Goal: Information Seeking & Learning: Compare options

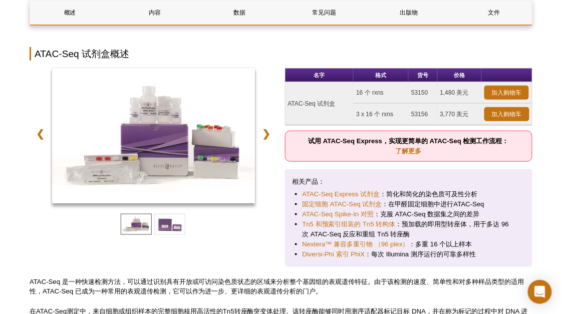
scroll to position [133, 0]
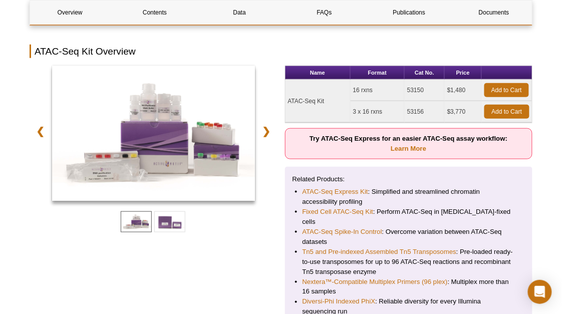
copy tbody "ATAC-Seq Kit 16 rxns 53150 $1,480 Add to Cart 3"
drag, startPoint x: 288, startPoint y: 98, endPoint x: 357, endPoint y: 114, distance: 70.9
click at [357, 114] on tbody "ATAC-Seq Kit 16 rxns 53150 $1,480 Add to Cart 3 x 16 rxns 53156 $3,770 Add to C…" at bounding box center [408, 101] width 247 height 43
click at [306, 167] on div "Related Products: ATAC-Seq Express Kit : Simplified and streamlined chromatin a…" at bounding box center [409, 246] width 248 height 158
drag, startPoint x: 290, startPoint y: 99, endPoint x: 325, endPoint y: 97, distance: 34.6
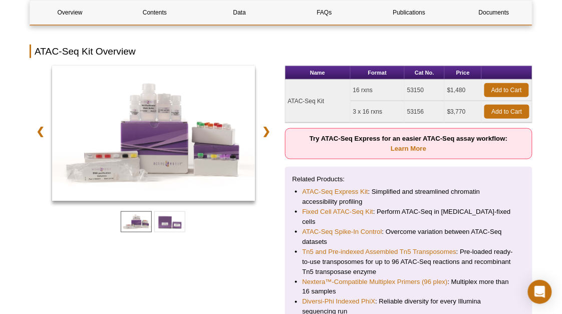
click at [325, 97] on td "ATAC-Seq Kit" at bounding box center [317, 101] width 65 height 43
copy td "ATAC-Seq Kit"
click at [144, 21] on link "Contents" at bounding box center [155, 13] width 80 height 24
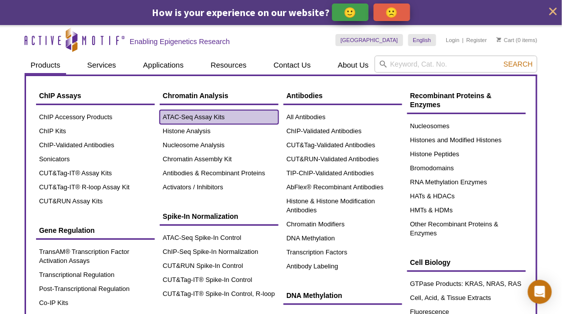
click at [192, 118] on link "ATAC-Seq Assay Kits" at bounding box center [219, 117] width 119 height 14
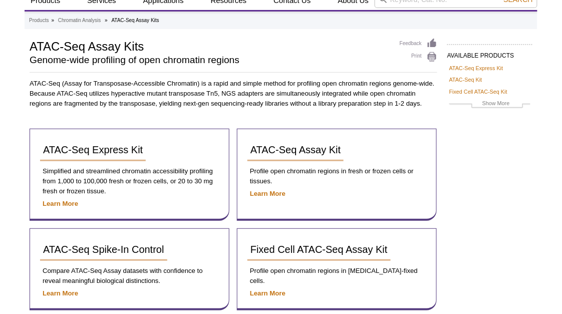
scroll to position [100, 0]
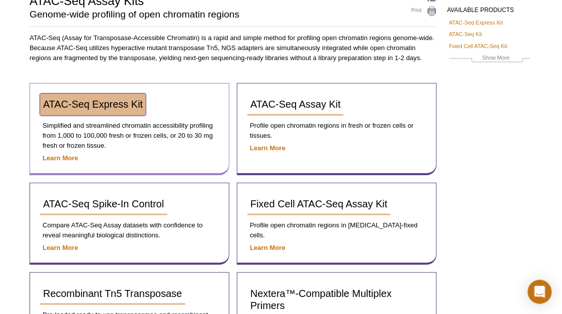
click at [122, 102] on span "ATAC-Seq Express Kit" at bounding box center [93, 104] width 100 height 11
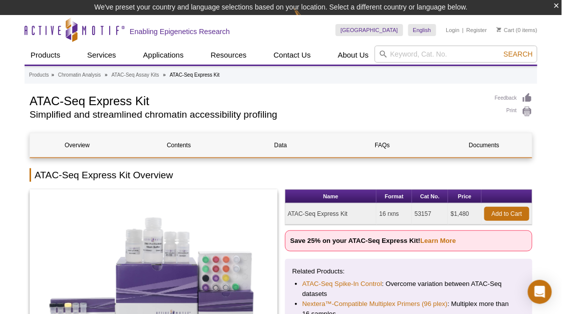
drag, startPoint x: 289, startPoint y: 213, endPoint x: 354, endPoint y: 212, distance: 65.6
click at [354, 212] on td "ATAC-Seq Express Kit" at bounding box center [331, 214] width 92 height 22
copy td "ATAC-Seq Express Kit"
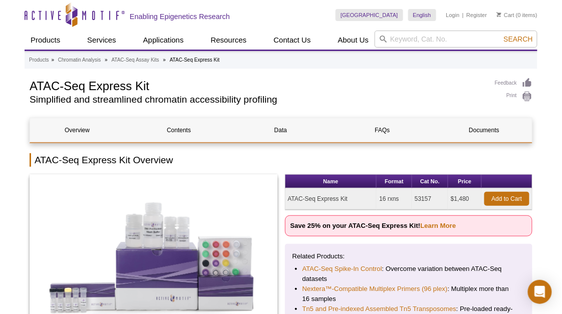
drag, startPoint x: 412, startPoint y: 200, endPoint x: 433, endPoint y: 200, distance: 20.5
click at [433, 200] on tr "ATAC-Seq Express Kit 16 rxns 53157 $1,480 Add to Cart" at bounding box center [408, 199] width 247 height 22
copy tr "53157"
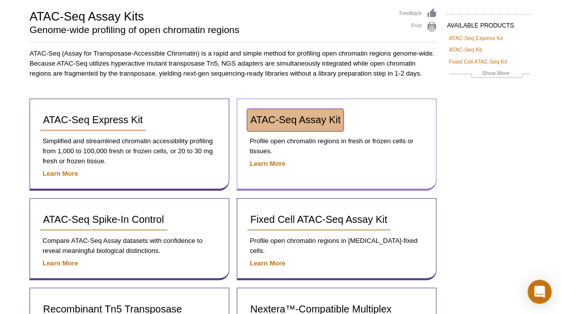
click at [337, 117] on span "ATAC-Seq Assay Kit" at bounding box center [295, 119] width 90 height 11
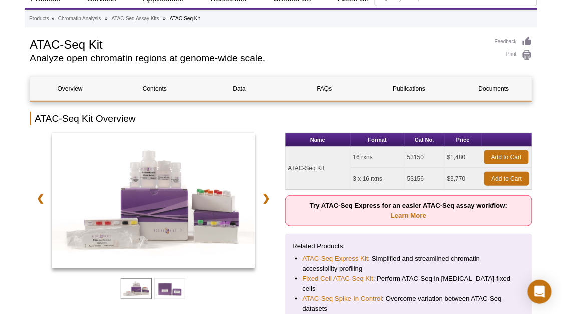
scroll to position [92, 0]
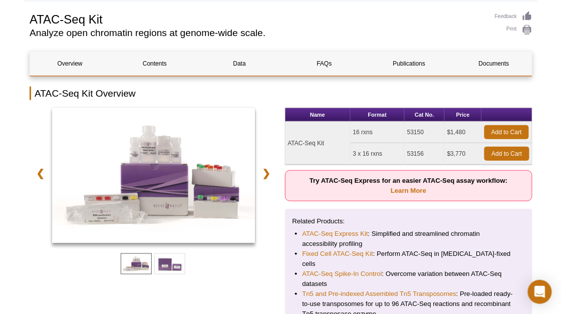
drag, startPoint x: 407, startPoint y: 132, endPoint x: 442, endPoint y: 136, distance: 35.2
click at [442, 136] on td "53150" at bounding box center [424, 133] width 40 height 22
copy td "53150"
click at [413, 150] on td "53156" at bounding box center [424, 154] width 40 height 22
drag, startPoint x: 288, startPoint y: 143, endPoint x: 327, endPoint y: 143, distance: 38.5
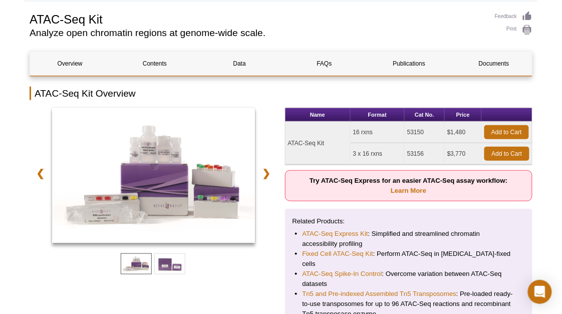
click at [327, 143] on td "ATAC-Seq Kit" at bounding box center [317, 143] width 65 height 43
copy td "ATAC-Seq Kit"
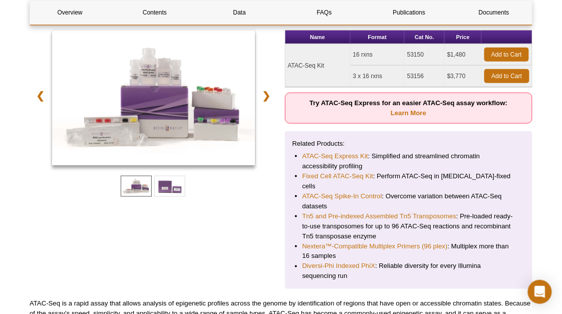
scroll to position [58, 0]
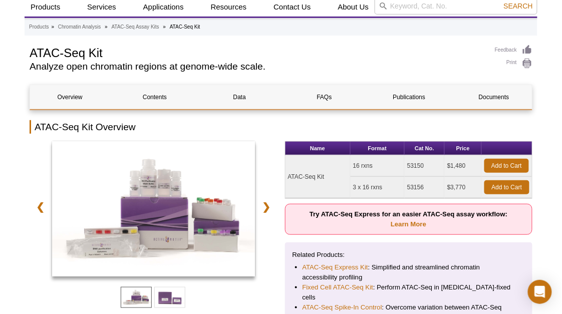
click at [295, 178] on td "ATAC-Seq Kit" at bounding box center [317, 176] width 65 height 43
click at [289, 176] on td "ATAC-Seq Kit" at bounding box center [317, 176] width 65 height 43
drag, startPoint x: 286, startPoint y: 175, endPoint x: 329, endPoint y: 174, distance: 43.1
click at [329, 174] on td "ATAC-Seq Kit" at bounding box center [317, 176] width 65 height 43
copy td "ATAC-Seq Kit"
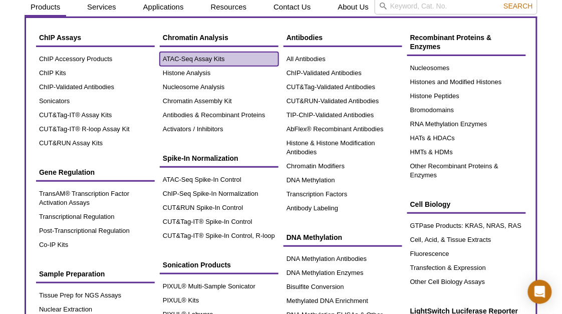
click at [219, 60] on link "ATAC-Seq Assay Kits" at bounding box center [219, 59] width 119 height 14
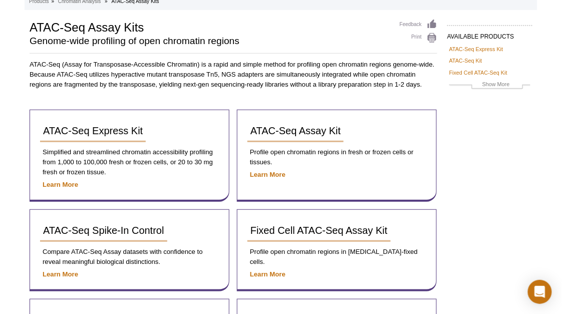
scroll to position [67, 0]
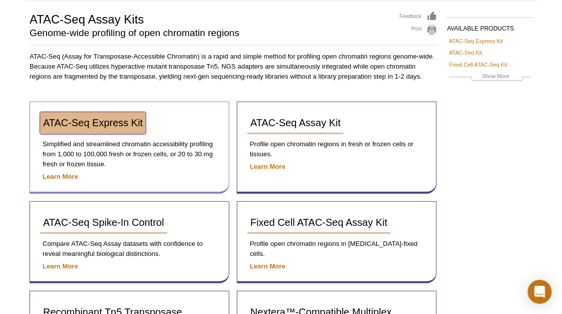
click at [133, 128] on link "ATAC-Seq Express Kit" at bounding box center [93, 123] width 106 height 22
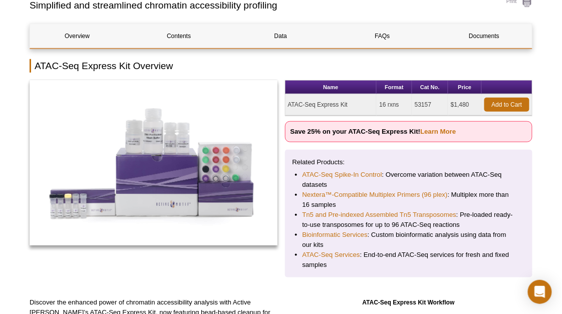
scroll to position [100, 0]
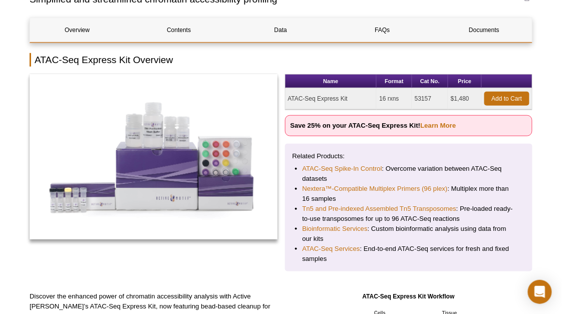
drag, startPoint x: 288, startPoint y: 98, endPoint x: 349, endPoint y: 99, distance: 61.1
click at [349, 99] on td "ATAC-Seq Express Kit" at bounding box center [331, 99] width 92 height 22
copy td "ATAC-Seq Express Kit"
click at [448, 126] on link "Learn More" at bounding box center [438, 126] width 36 height 8
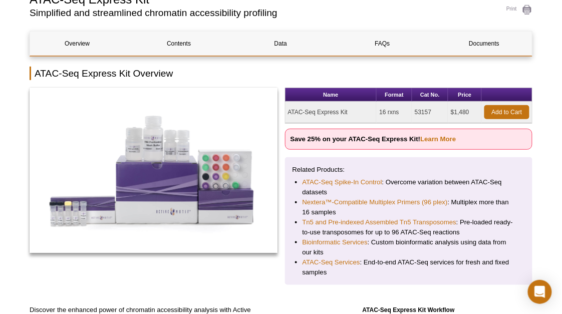
scroll to position [100, 0]
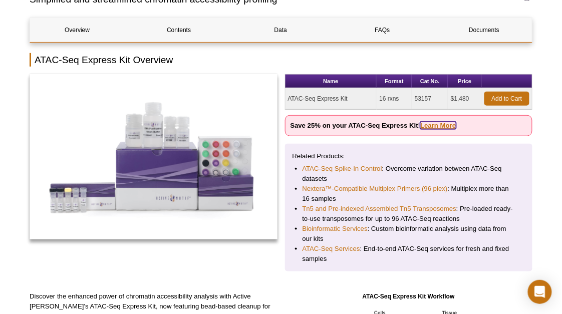
click at [441, 124] on link "Learn More" at bounding box center [438, 126] width 36 height 8
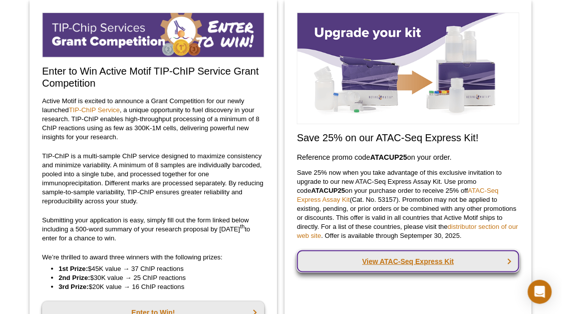
click at [436, 263] on link "View ATAC-Seq Express Kit" at bounding box center [408, 261] width 222 height 22
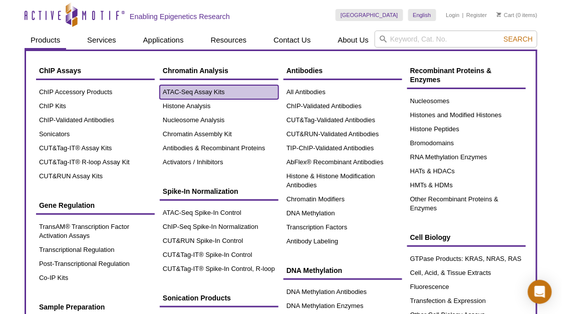
click at [186, 92] on link "ATAC-Seq Assay Kits" at bounding box center [219, 92] width 119 height 14
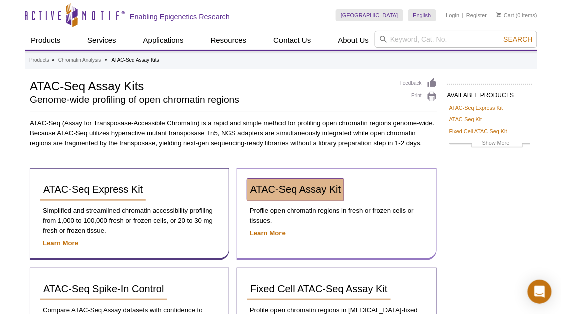
click at [321, 189] on span "ATAC-Seq Assay Kit" at bounding box center [295, 189] width 90 height 11
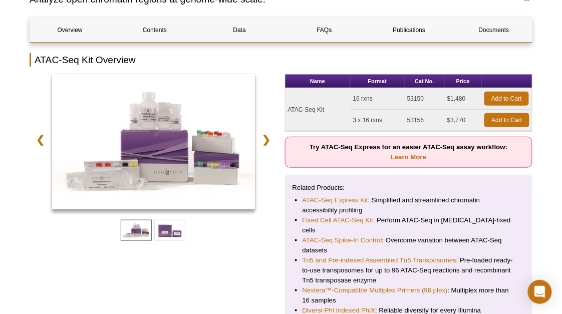
scroll to position [125, 0]
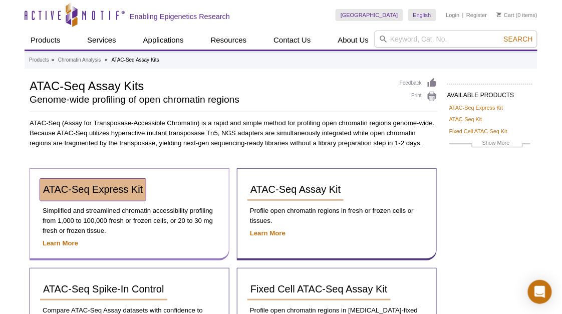
click at [99, 191] on span "ATAC-Seq Express Kit" at bounding box center [93, 189] width 100 height 11
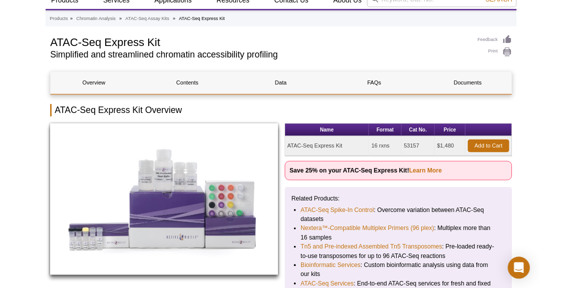
scroll to position [33, 0]
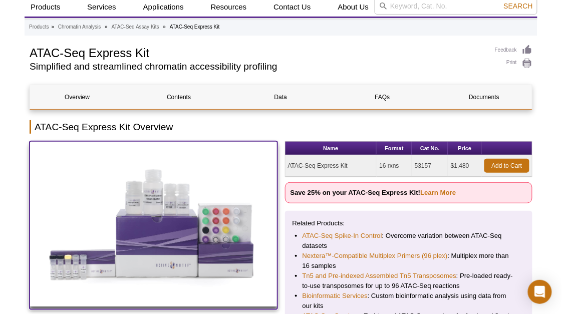
click at [175, 214] on img at bounding box center [154, 223] width 248 height 165
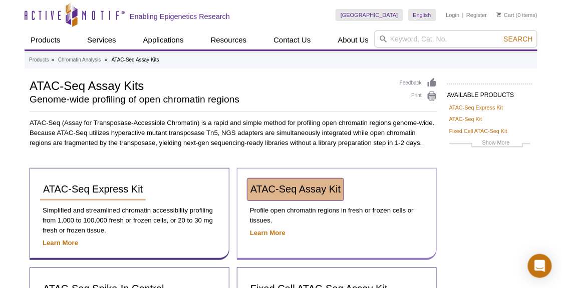
click at [290, 187] on span "ATAC-Seq Assay Kit" at bounding box center [295, 189] width 90 height 11
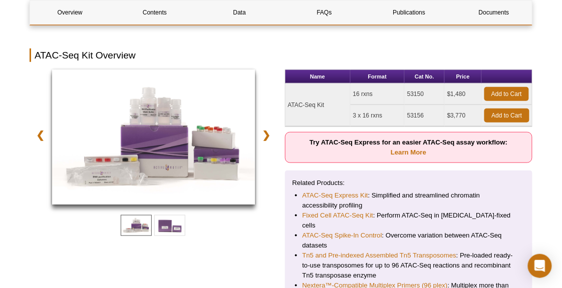
scroll to position [125, 0]
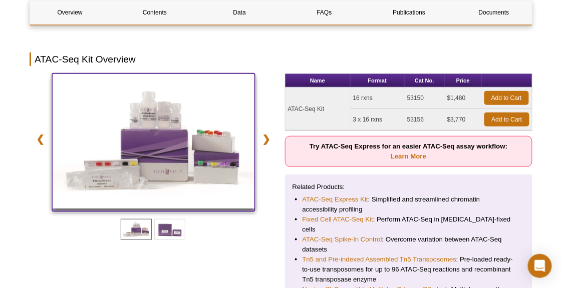
click at [180, 142] on img at bounding box center [153, 141] width 203 height 135
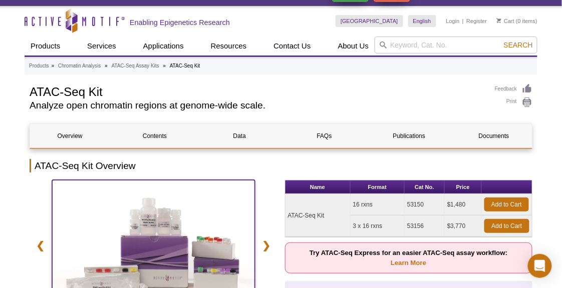
scroll to position [0, 0]
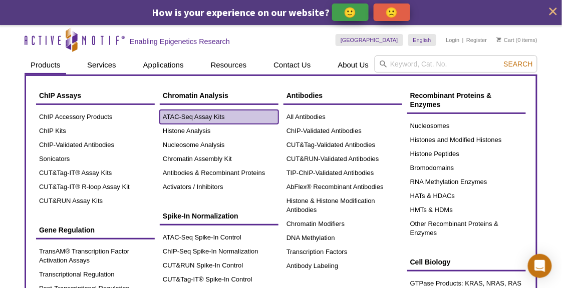
click at [208, 119] on link "ATAC-Seq Assay Kits" at bounding box center [219, 117] width 119 height 14
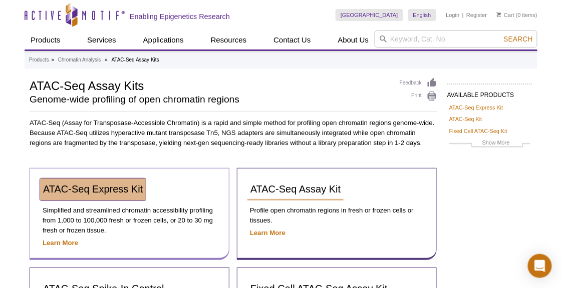
click at [100, 191] on span "ATAC-Seq Express Kit" at bounding box center [93, 189] width 100 height 11
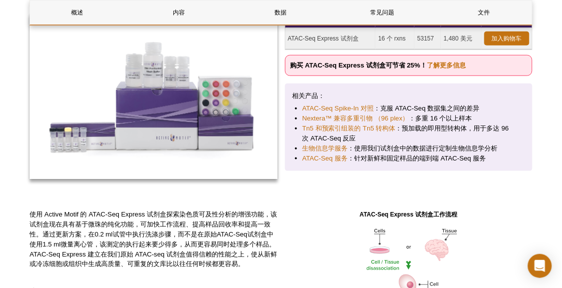
scroll to position [233, 0]
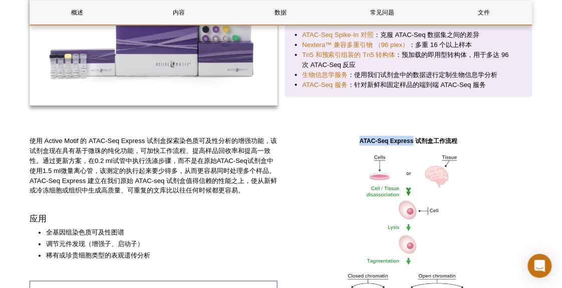
drag, startPoint x: 361, startPoint y: 141, endPoint x: 413, endPoint y: 143, distance: 52.1
click at [414, 141] on strong "ATAC-Seq Express 试剂盒工作流程" at bounding box center [408, 141] width 98 height 7
copy strong "ATAC-Seq Express"
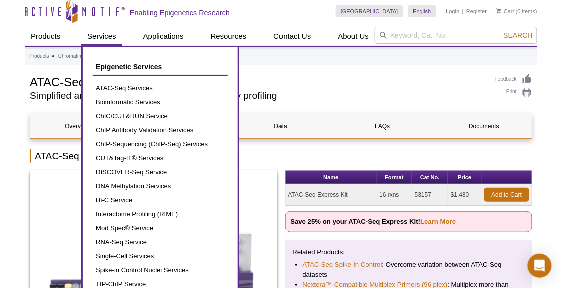
scroll to position [0, 0]
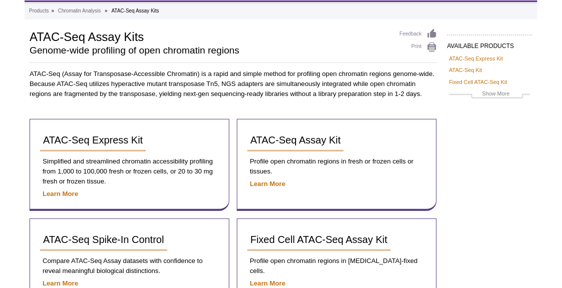
scroll to position [67, 0]
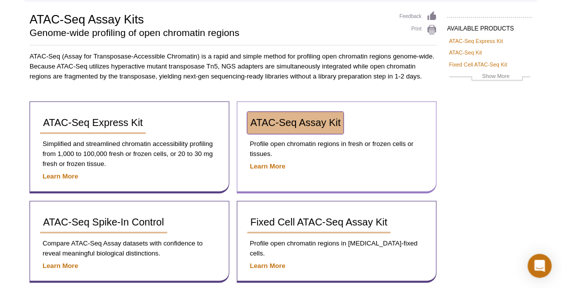
click at [294, 126] on span "ATAC-Seq Assay Kit" at bounding box center [295, 122] width 90 height 11
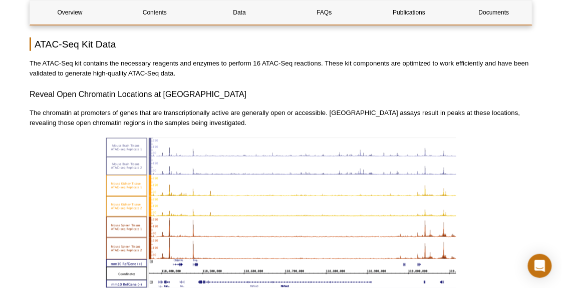
scroll to position [1034, 0]
